Goal: Task Accomplishment & Management: Manage account settings

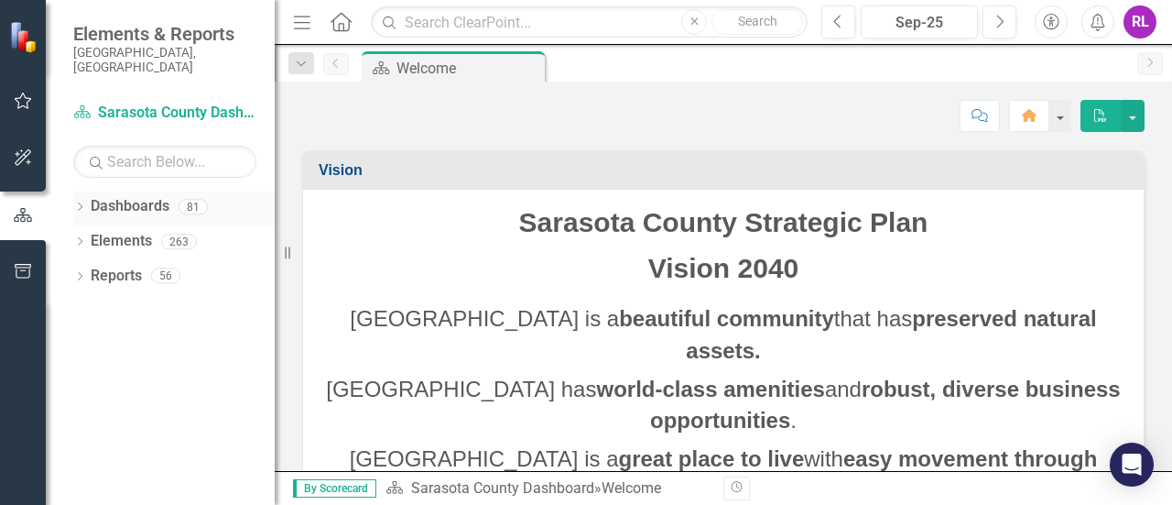
click at [78, 203] on icon "Dropdown" at bounding box center [79, 208] width 13 height 10
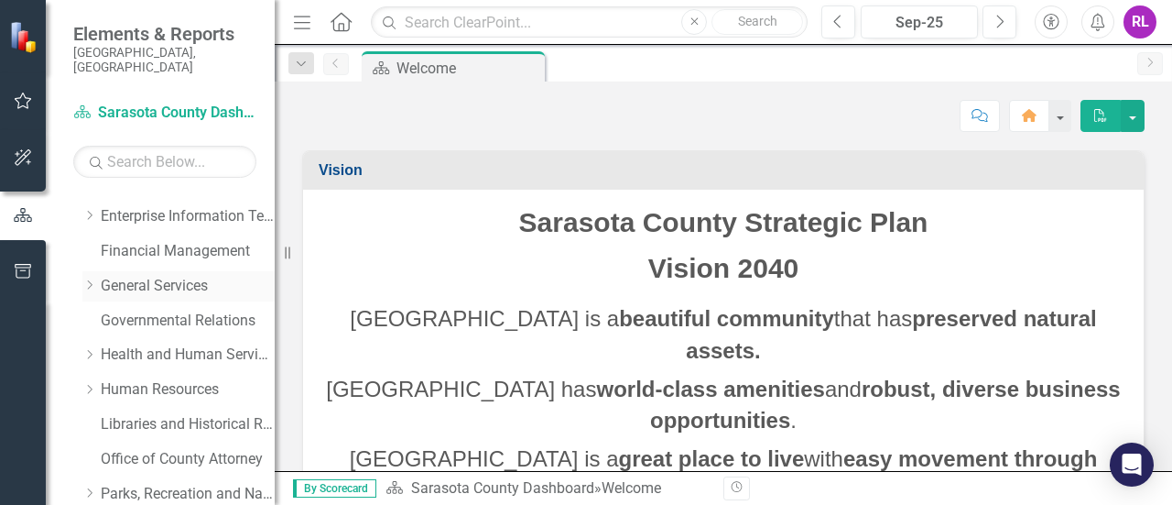
scroll to position [366, 0]
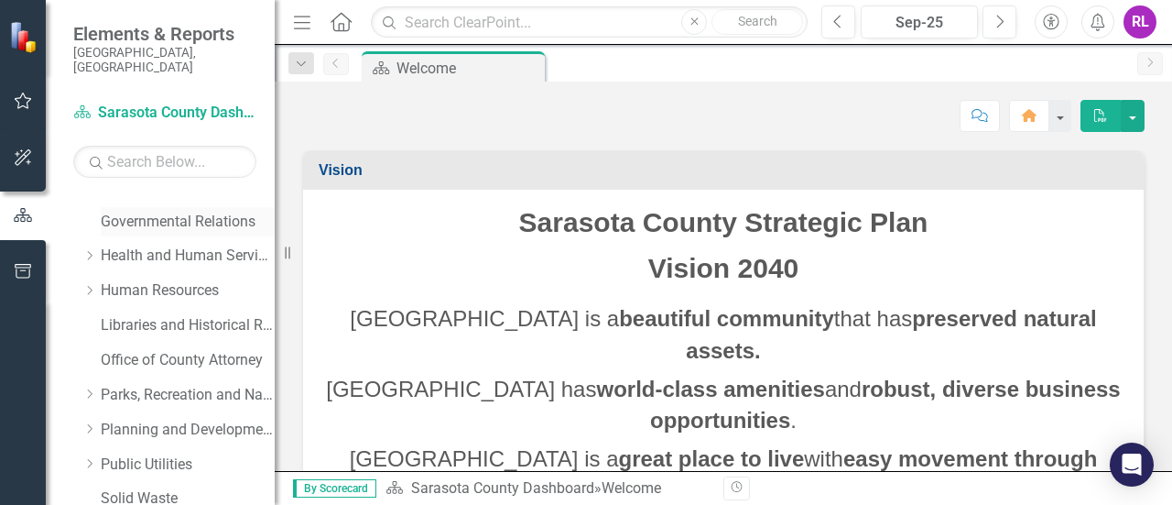
click at [118, 212] on link "Governmental Relations" at bounding box center [188, 222] width 174 height 21
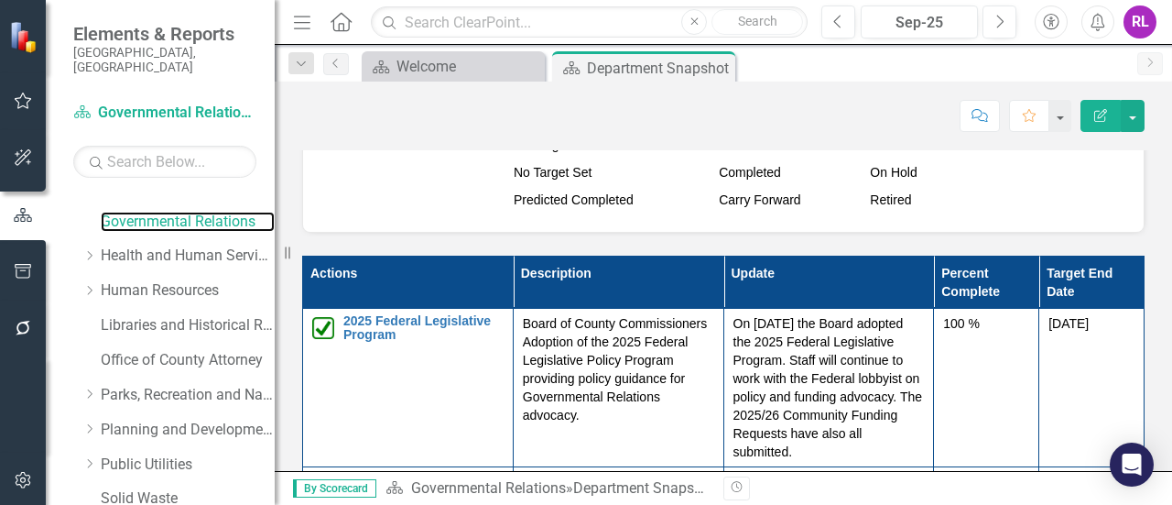
scroll to position [1466, 0]
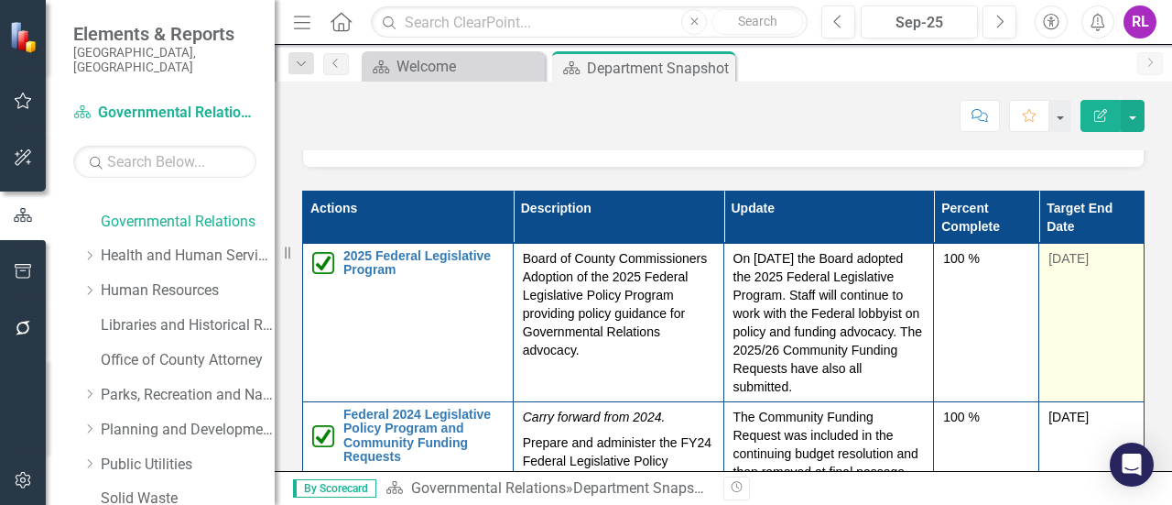
click at [1061, 289] on td "[DATE]" at bounding box center [1092, 322] width 105 height 158
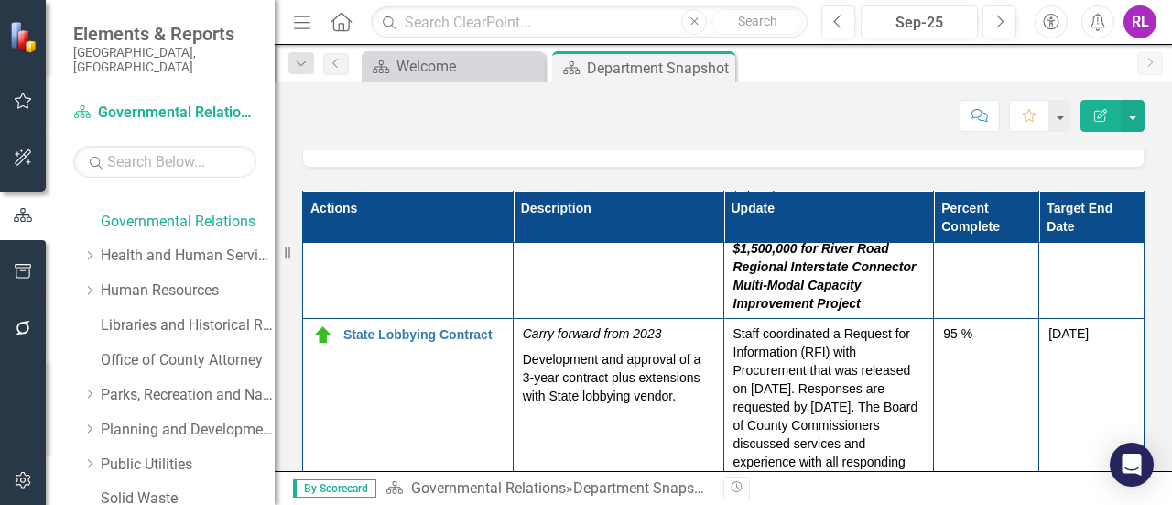
scroll to position [1557, 0]
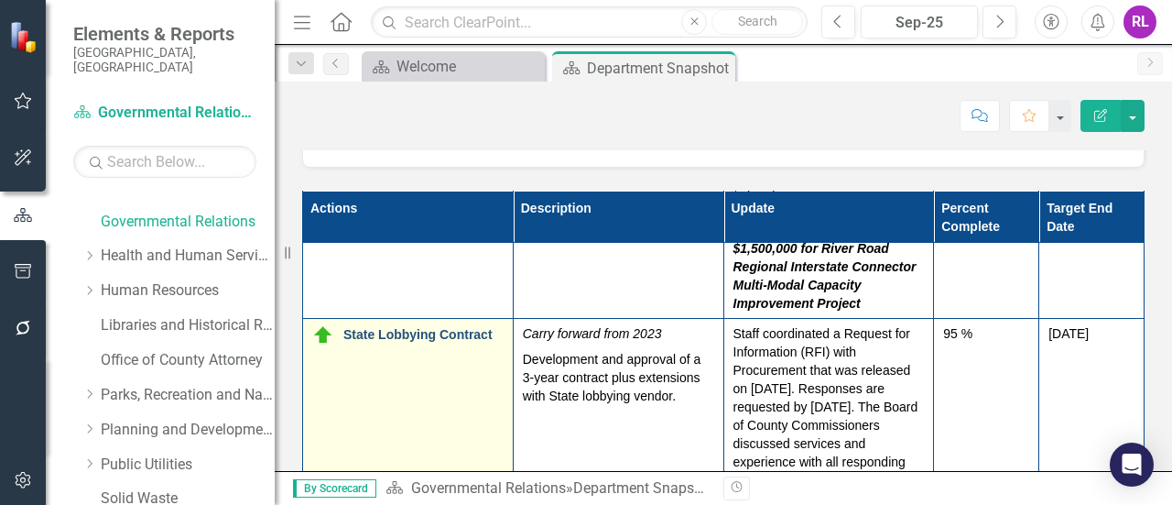
click at [420, 328] on link "State Lobbying Contract" at bounding box center [424, 335] width 160 height 14
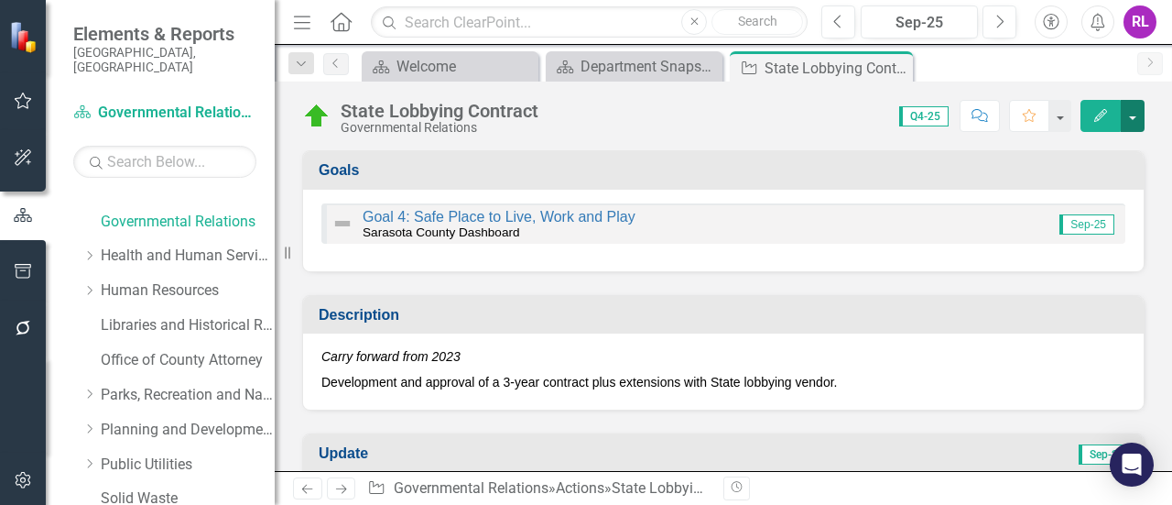
click at [1130, 115] on button "button" at bounding box center [1133, 116] width 24 height 32
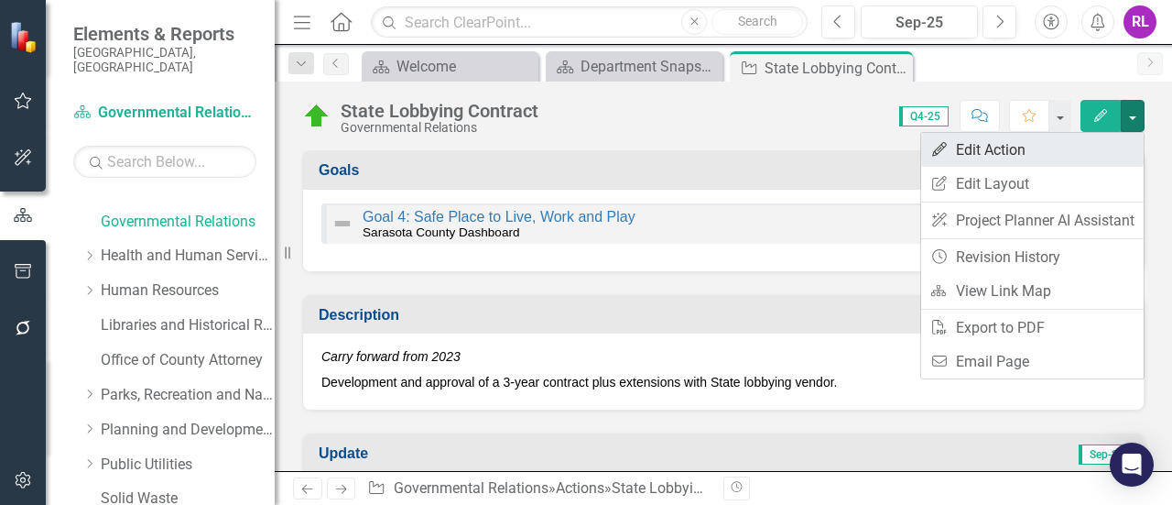
click at [974, 151] on link "Edit Edit Action" at bounding box center [1033, 150] width 223 height 34
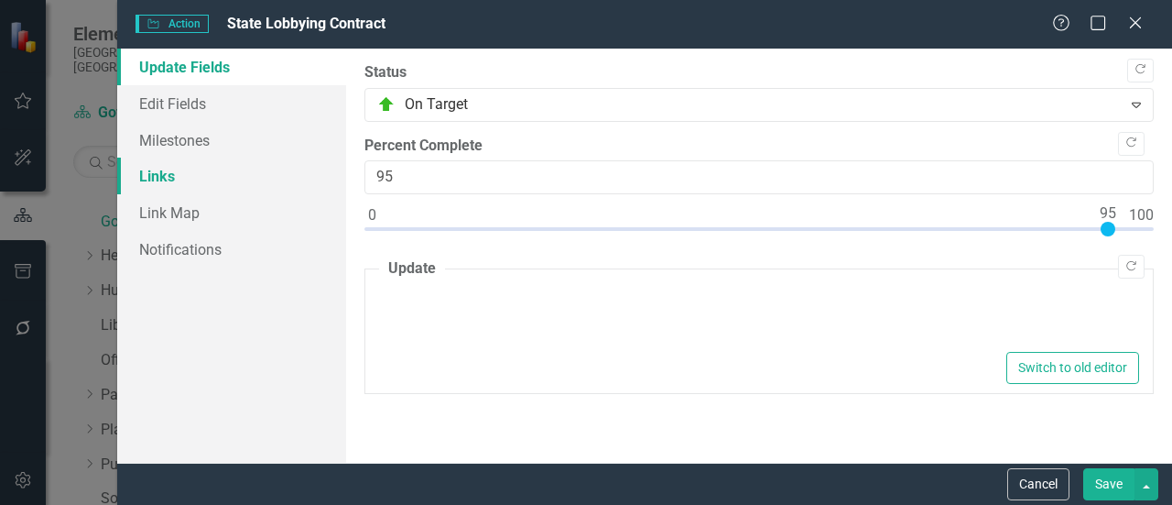
type textarea "<p>Staff coordinated a Request for Information (RFI) with Procurement that was …"
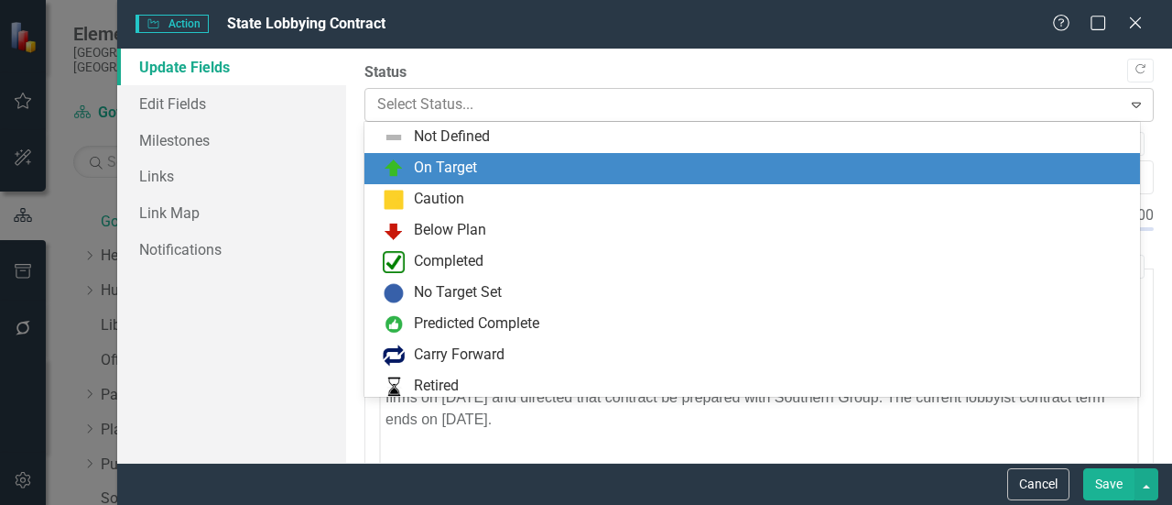
click at [1128, 104] on icon "Expand" at bounding box center [1137, 104] width 18 height 15
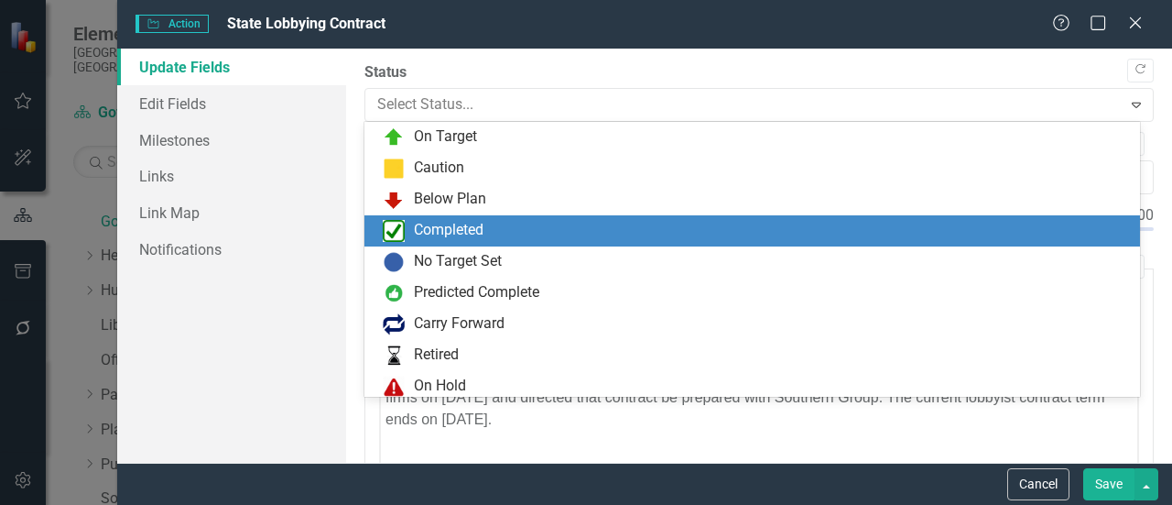
click at [442, 223] on div "Completed" at bounding box center [449, 230] width 70 height 21
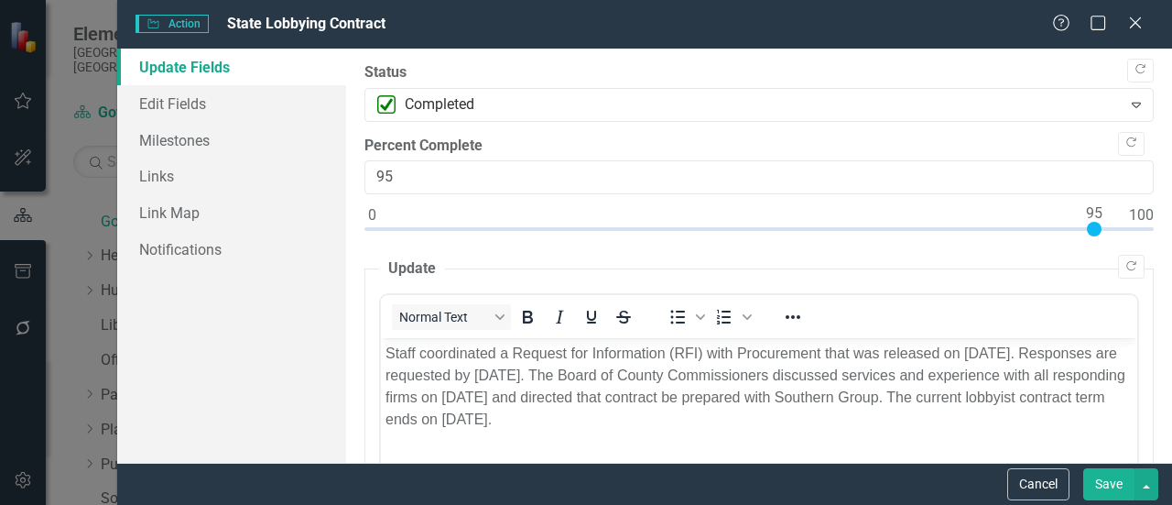
type input "100"
drag, startPoint x: 1097, startPoint y: 226, endPoint x: 1172, endPoint y: 220, distance: 74.5
click at [1172, 220] on div ""Update" fields in ClearPoint are the fields that change from reporting period …" at bounding box center [759, 256] width 826 height 414
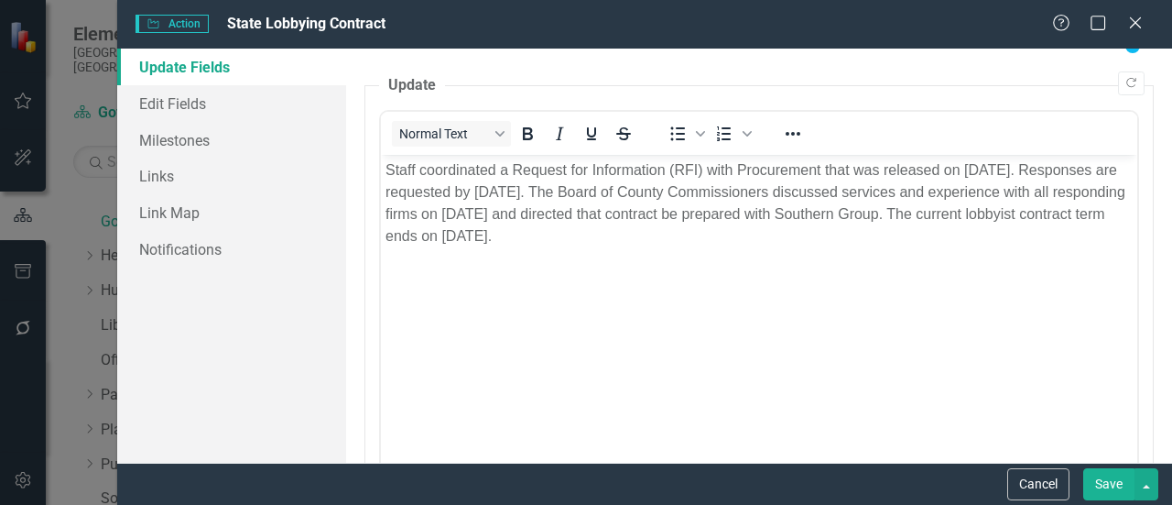
scroll to position [92, 0]
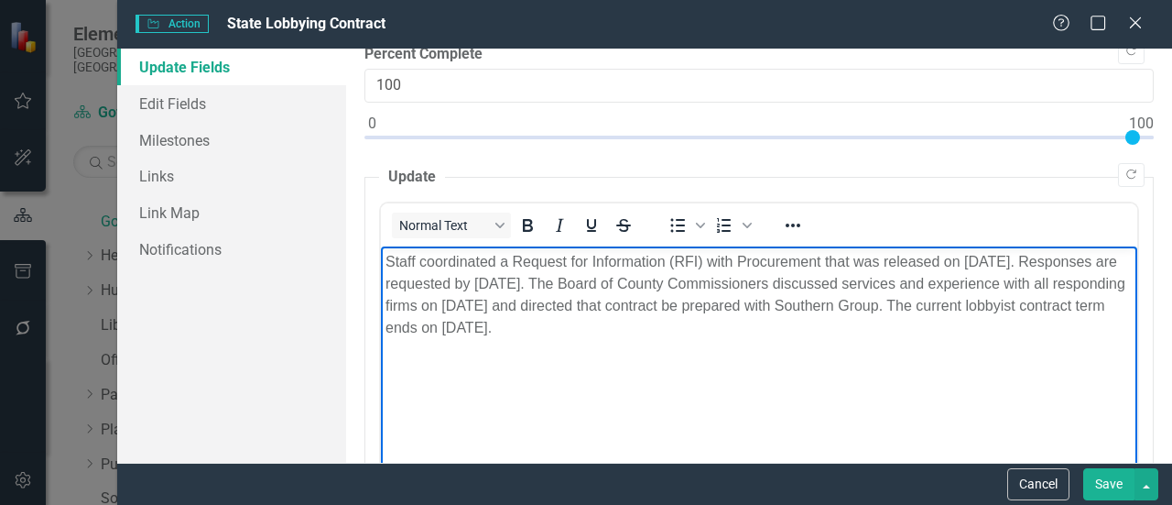
click at [896, 320] on p "Staff coordinated a Request for Information (RFI) with Procurement that was rel…" at bounding box center [759, 295] width 747 height 88
drag, startPoint x: 502, startPoint y: 320, endPoint x: 514, endPoint y: 329, distance: 15.0
click at [503, 322] on p "Staff coordinated a Request for Information (RFI) with Procurement that was rel…" at bounding box center [759, 295] width 747 height 88
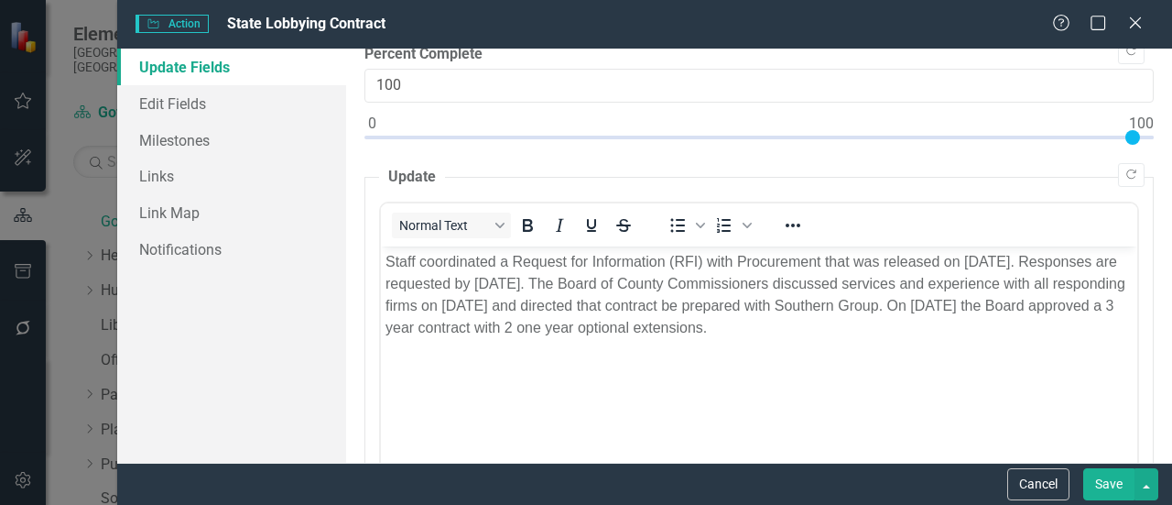
click at [1107, 486] on button "Save" at bounding box center [1109, 484] width 51 height 32
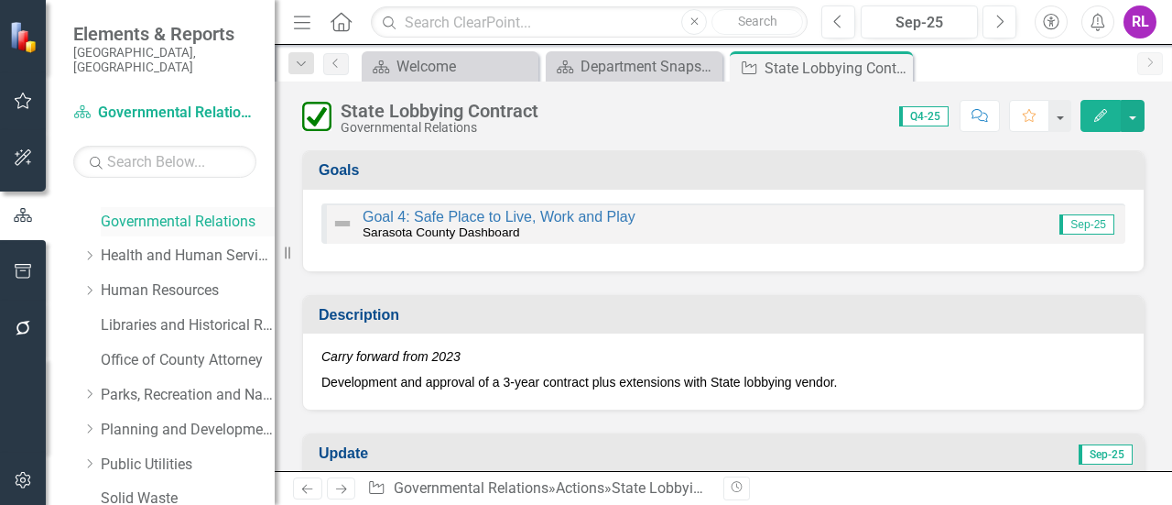
click at [137, 212] on link "Governmental Relations" at bounding box center [188, 222] width 174 height 21
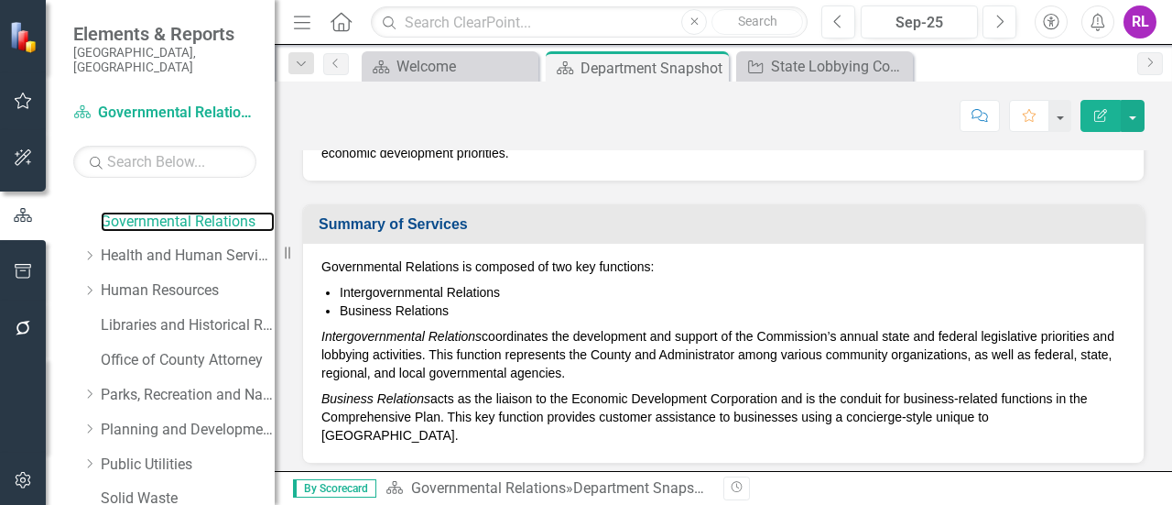
scroll to position [366, 0]
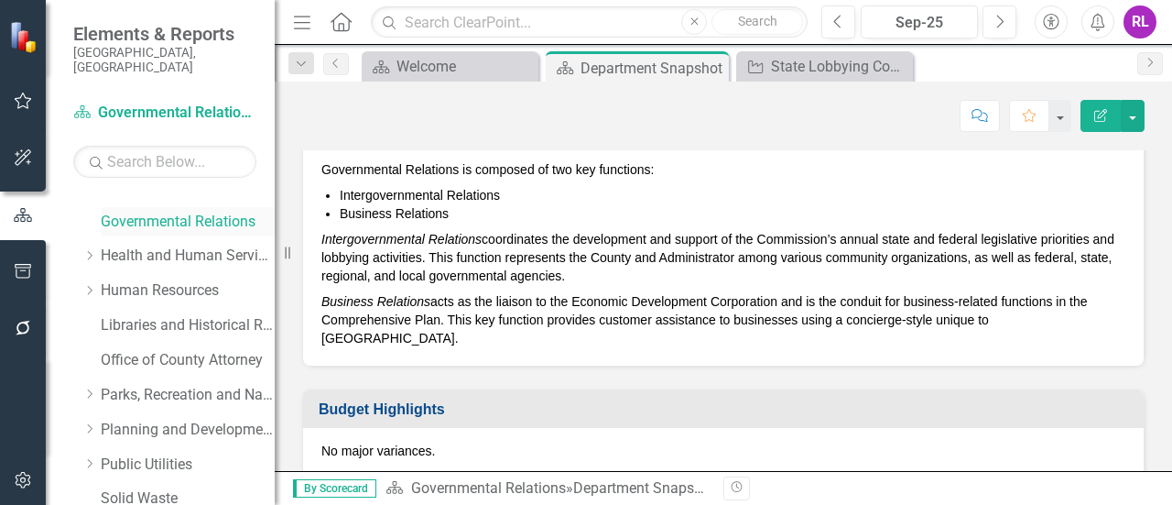
click at [122, 212] on link "Governmental Relations" at bounding box center [188, 222] width 174 height 21
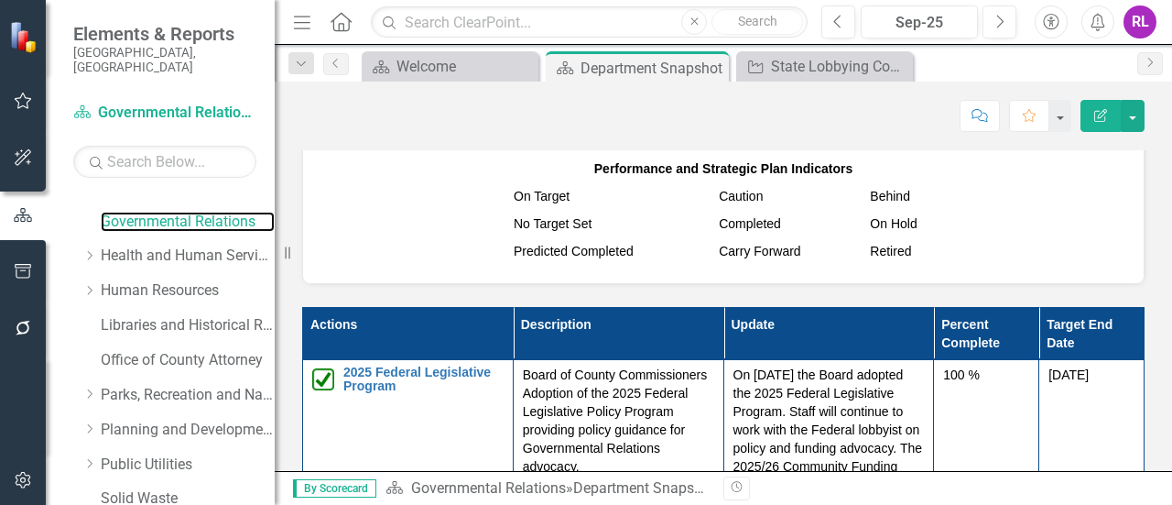
scroll to position [1466, 0]
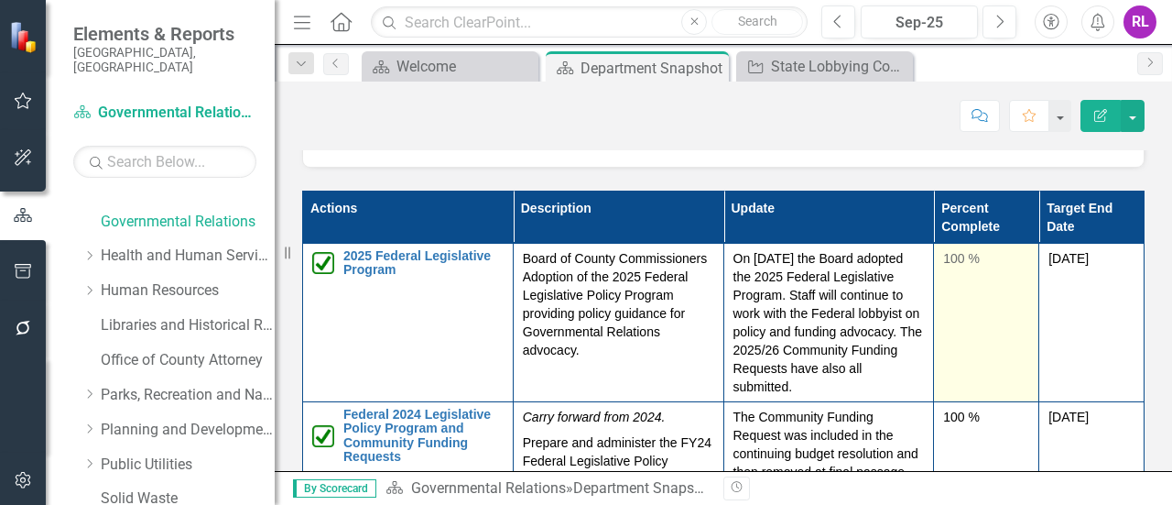
click at [969, 290] on td "100 %" at bounding box center [986, 322] width 105 height 158
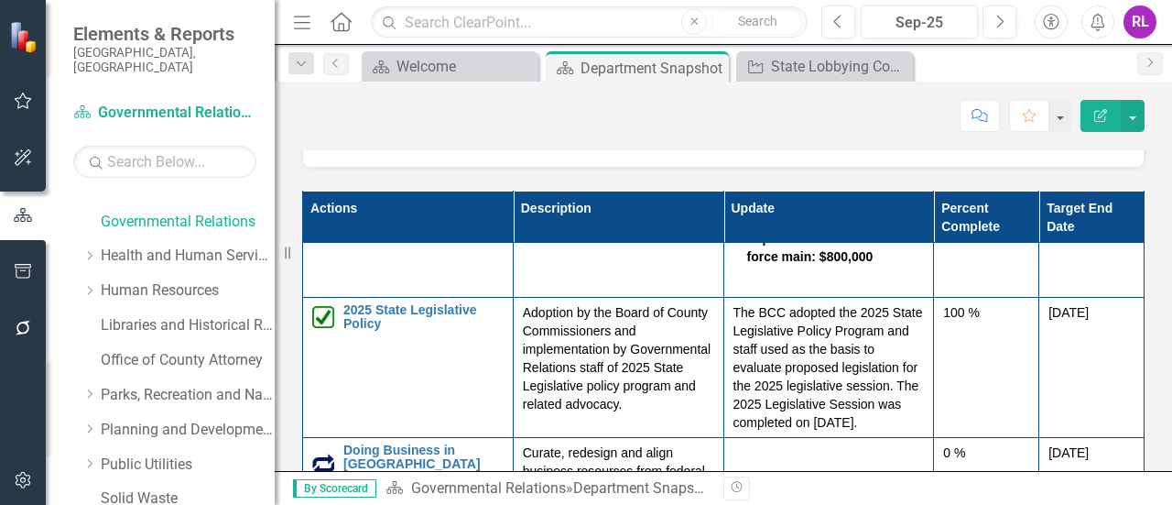
scroll to position [714, 0]
